Goal: Information Seeking & Learning: Check status

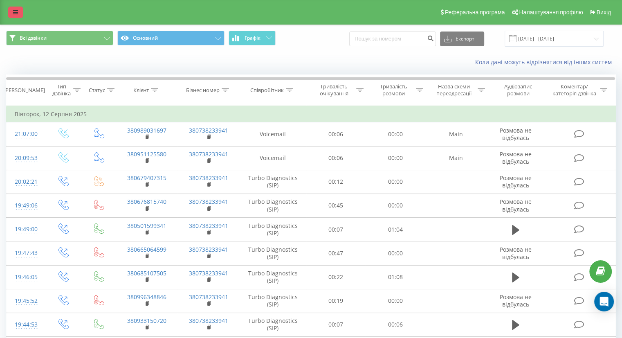
click at [17, 13] on icon at bounding box center [15, 12] width 5 height 6
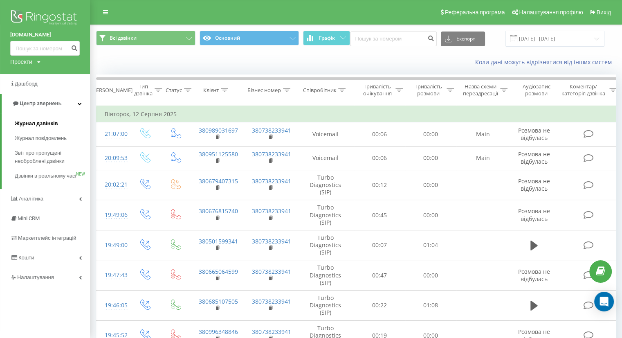
click at [33, 124] on span "Журнал дзвінків" at bounding box center [36, 123] width 43 height 8
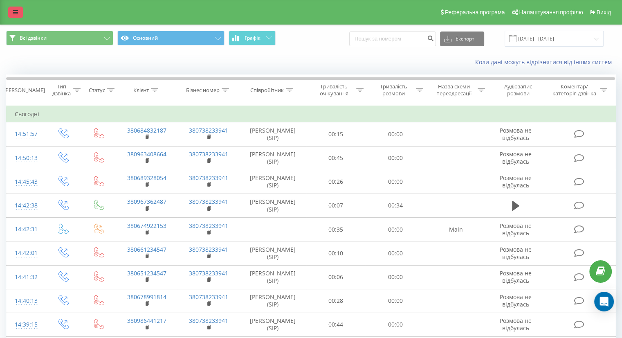
click at [14, 15] on icon at bounding box center [15, 12] width 5 height 6
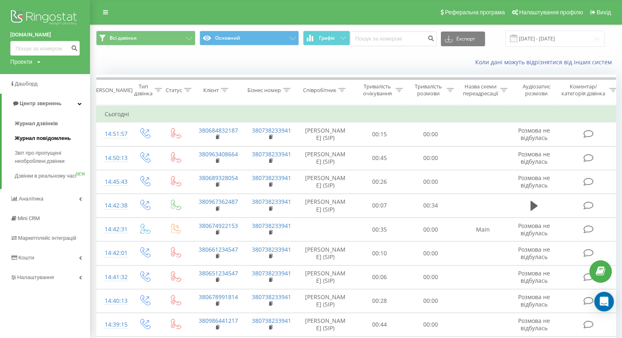
click at [41, 141] on span "Журнал повідомлень" at bounding box center [43, 138] width 56 height 8
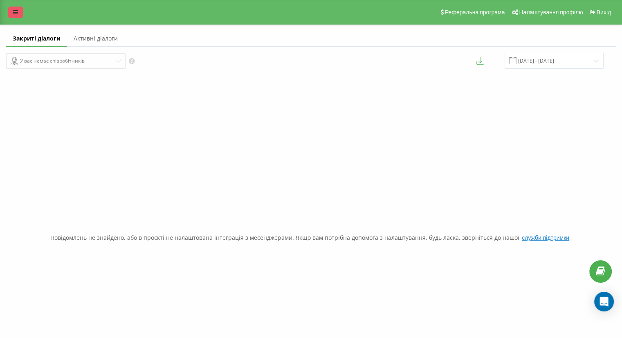
click at [14, 15] on icon at bounding box center [15, 12] width 5 height 6
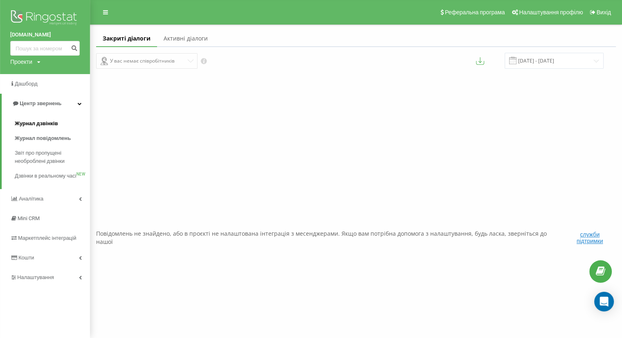
click at [29, 123] on span "Журнал дзвінків" at bounding box center [36, 123] width 43 height 8
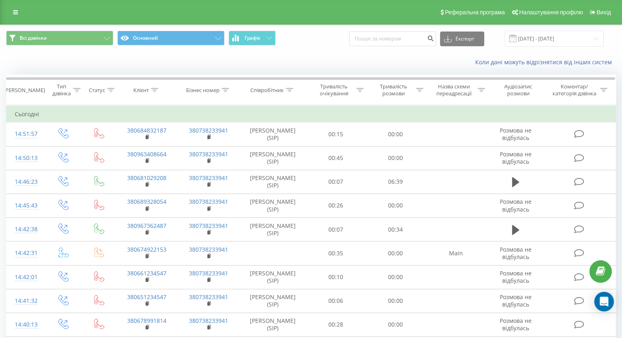
click at [15, 11] on icon at bounding box center [15, 12] width 5 height 6
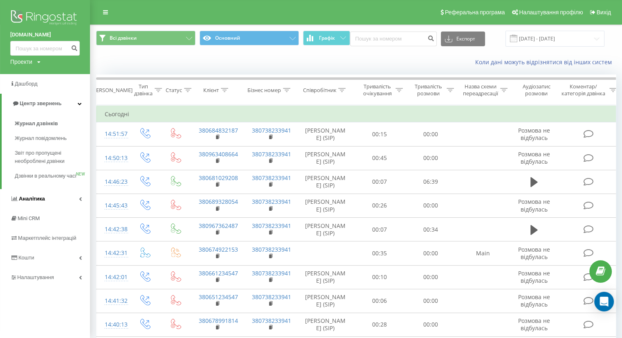
click at [31, 202] on span "Аналiтика" at bounding box center [32, 198] width 26 height 6
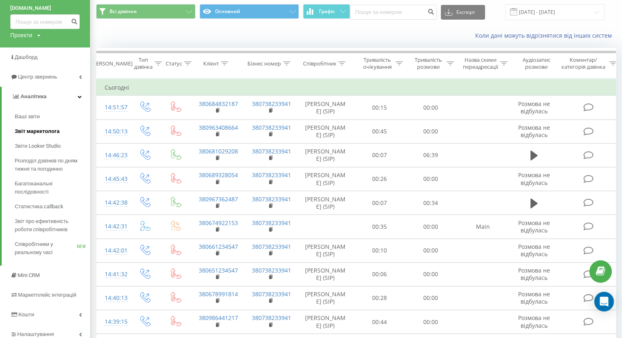
scroll to position [41, 0]
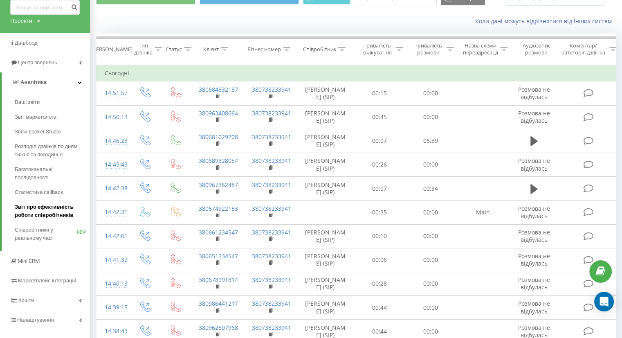
click at [34, 215] on span "Звіт про ефективність роботи співробітників" at bounding box center [50, 211] width 71 height 16
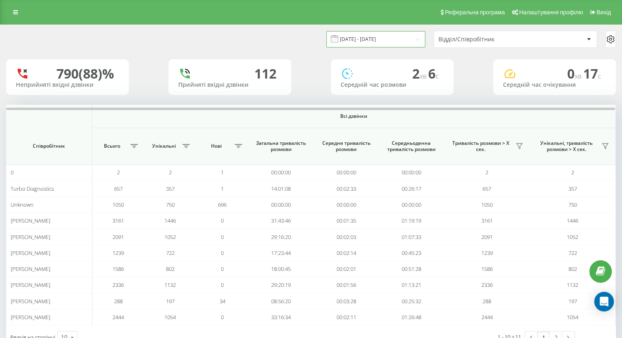
click at [379, 38] on input "19.08.2025 - 19.09.2025" at bounding box center [375, 39] width 99 height 16
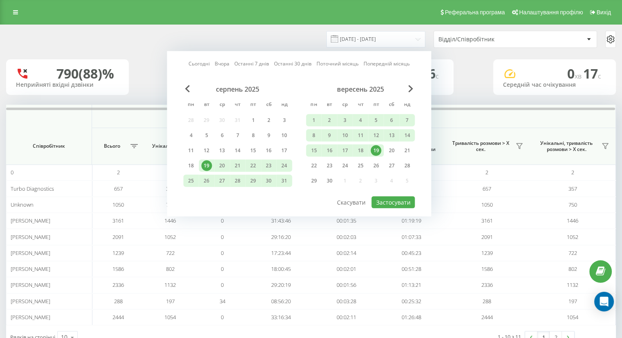
click at [376, 150] on div "19" at bounding box center [375, 150] width 11 height 11
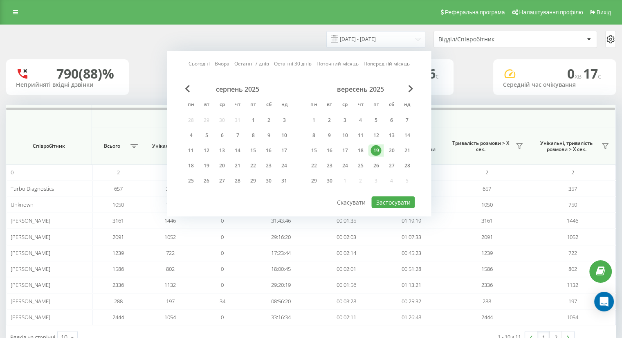
click at [376, 150] on div "19" at bounding box center [375, 150] width 11 height 11
click at [386, 202] on button "Застосувати" at bounding box center [392, 202] width 43 height 12
type input "19.09.2025 - 19.09.2025"
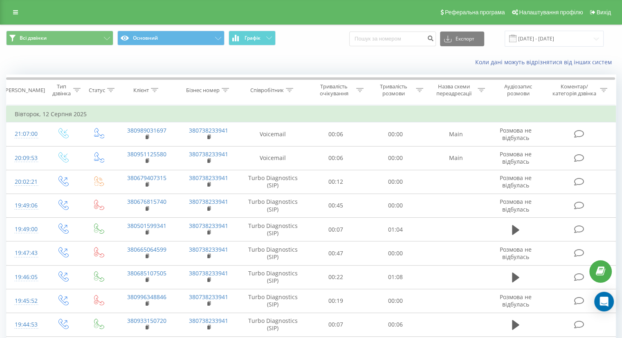
drag, startPoint x: 15, startPoint y: 15, endPoint x: 18, endPoint y: 26, distance: 11.2
click at [15, 15] on icon at bounding box center [15, 12] width 5 height 6
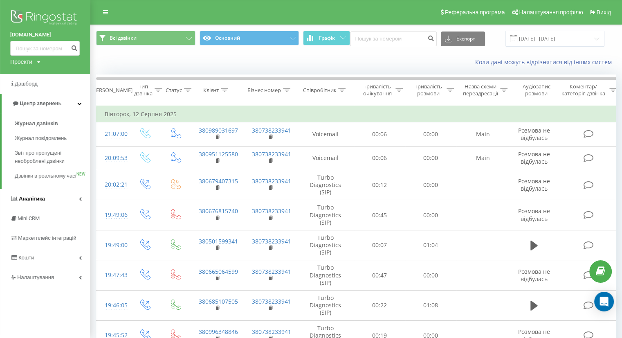
click at [31, 199] on link "Аналiтика" at bounding box center [45, 199] width 90 height 20
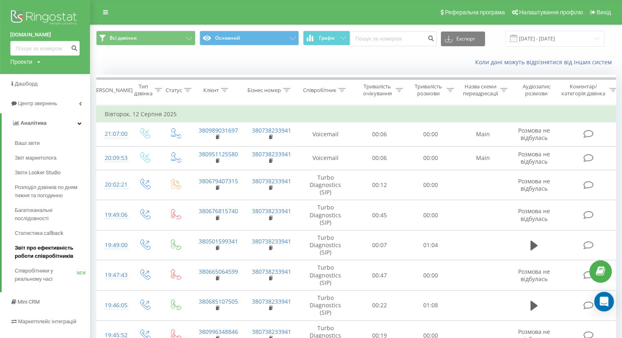
click at [34, 253] on span "Звіт про ефективність роботи співробітників" at bounding box center [50, 252] width 71 height 16
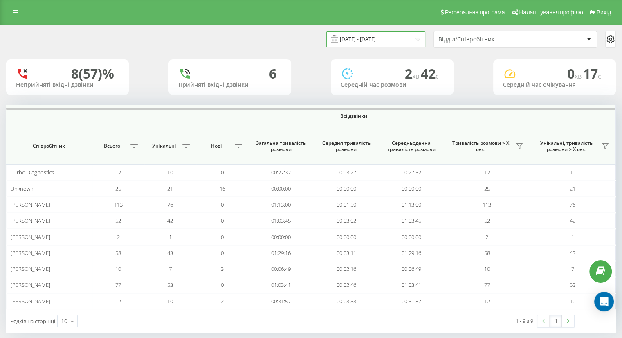
click at [375, 37] on input "[DATE] - [DATE]" at bounding box center [375, 39] width 99 height 16
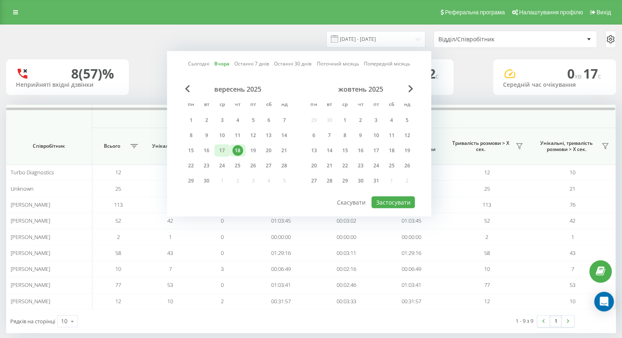
click at [221, 149] on div "17" at bounding box center [222, 150] width 11 height 11
click at [383, 199] on button "Застосувати" at bounding box center [392, 202] width 43 height 12
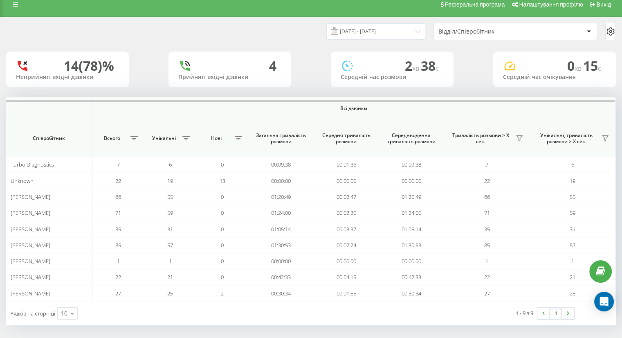
scroll to position [10, 0]
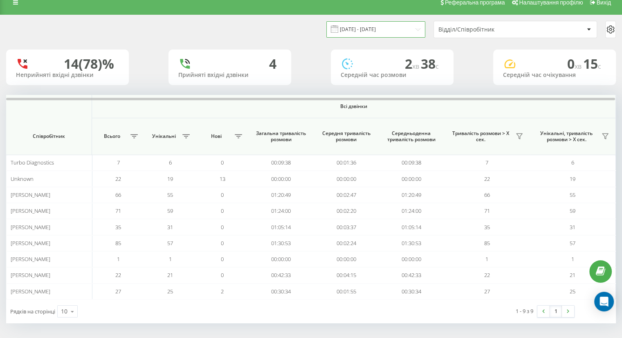
click at [362, 29] on input "[DATE] - [DATE]" at bounding box center [375, 29] width 99 height 16
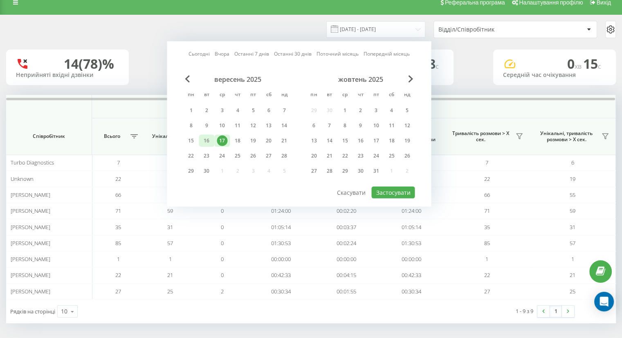
click at [206, 139] on div "16" at bounding box center [206, 140] width 11 height 11
click at [396, 189] on button "Застосувати" at bounding box center [392, 192] width 43 height 12
type input "[DATE] - [DATE]"
